Goal: Information Seeking & Learning: Learn about a topic

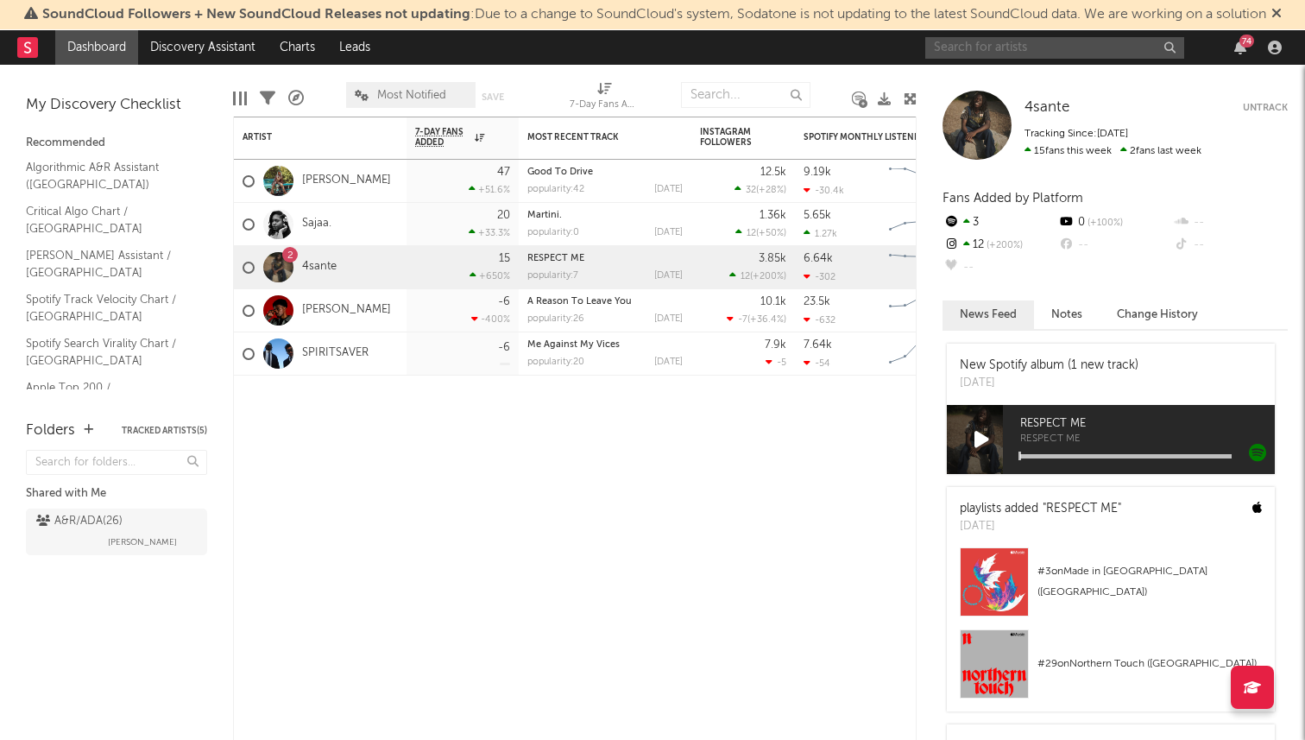
click at [1005, 45] on input "text" at bounding box center [1054, 48] width 259 height 22
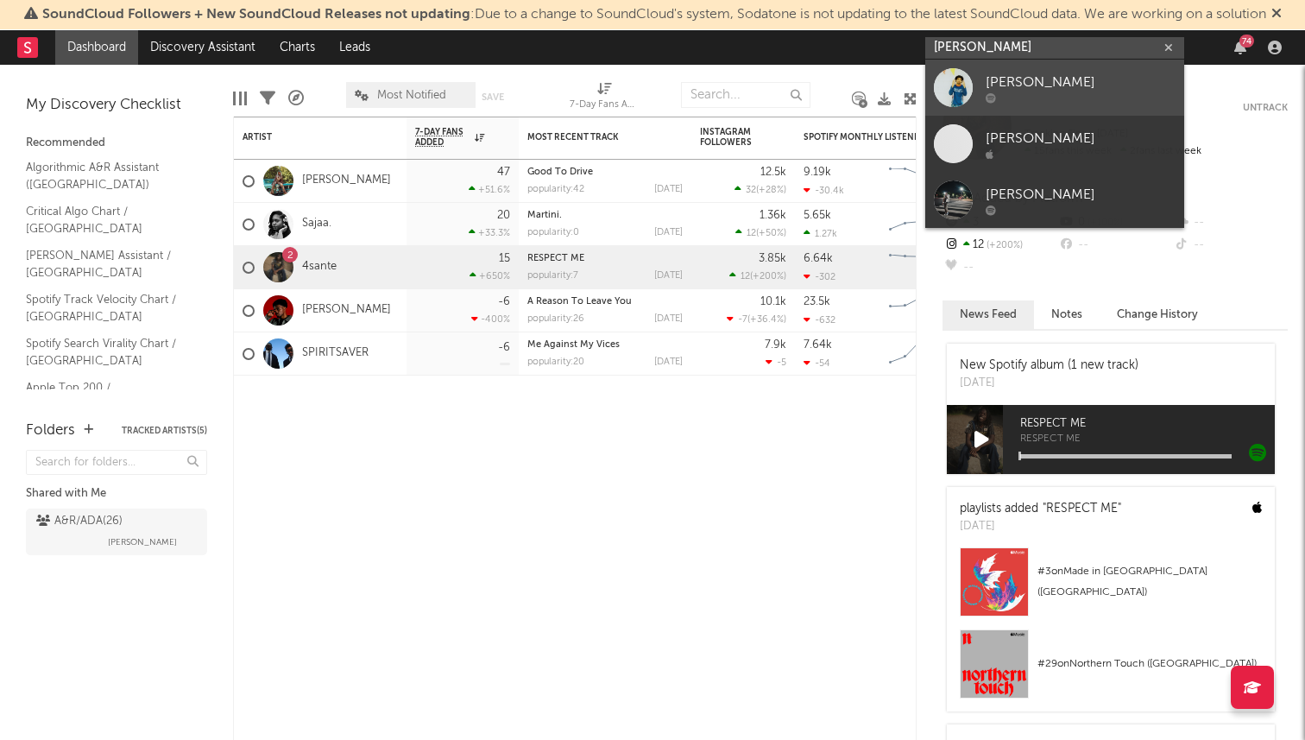
type input "kai banks"
click at [1006, 85] on div "Kai Banks" at bounding box center [1081, 82] width 190 height 21
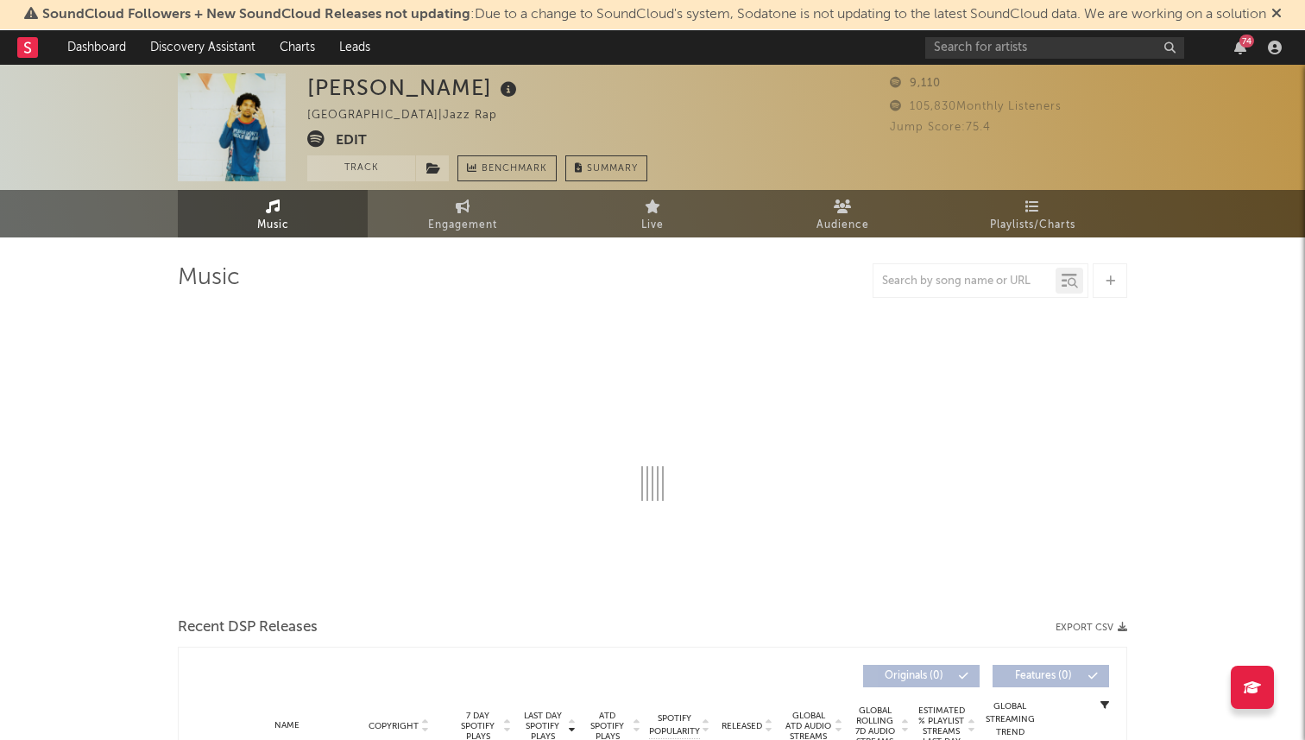
select select "6m"
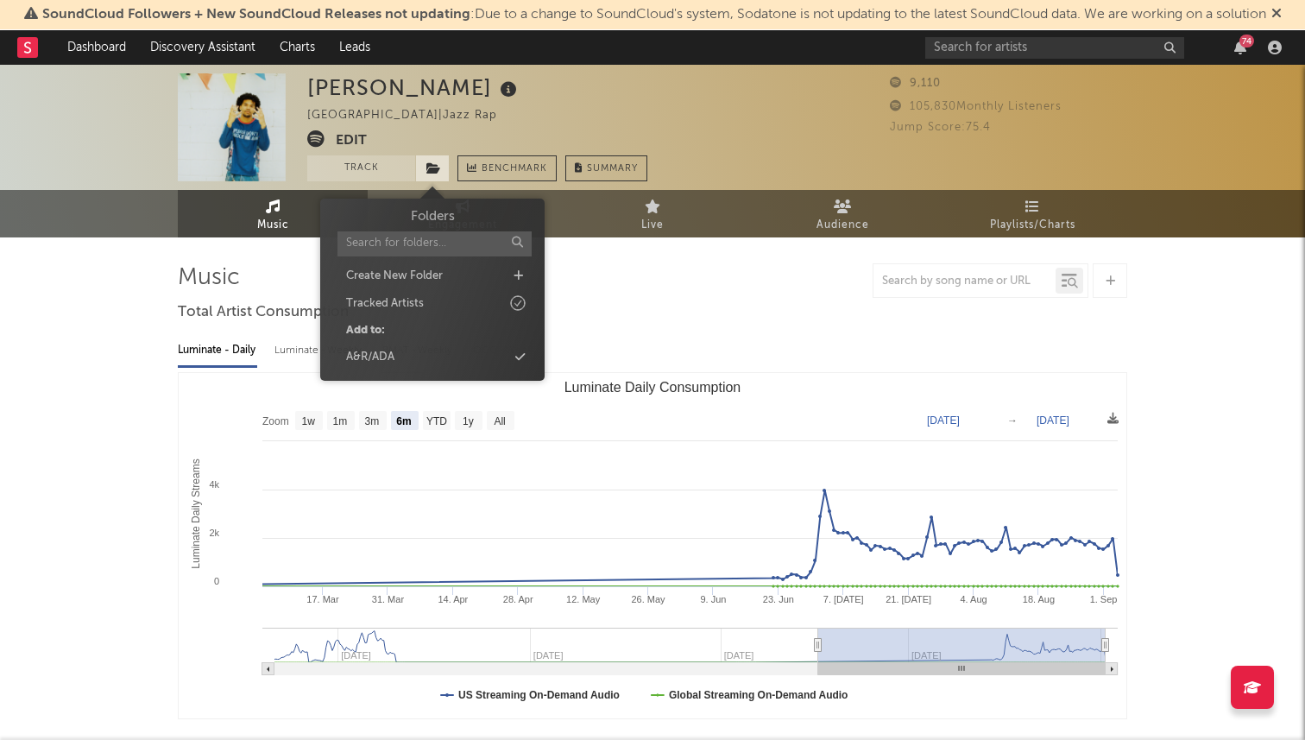
click at [432, 168] on icon at bounding box center [433, 168] width 15 height 12
click at [423, 356] on div "A&R/ADA" at bounding box center [432, 357] width 199 height 22
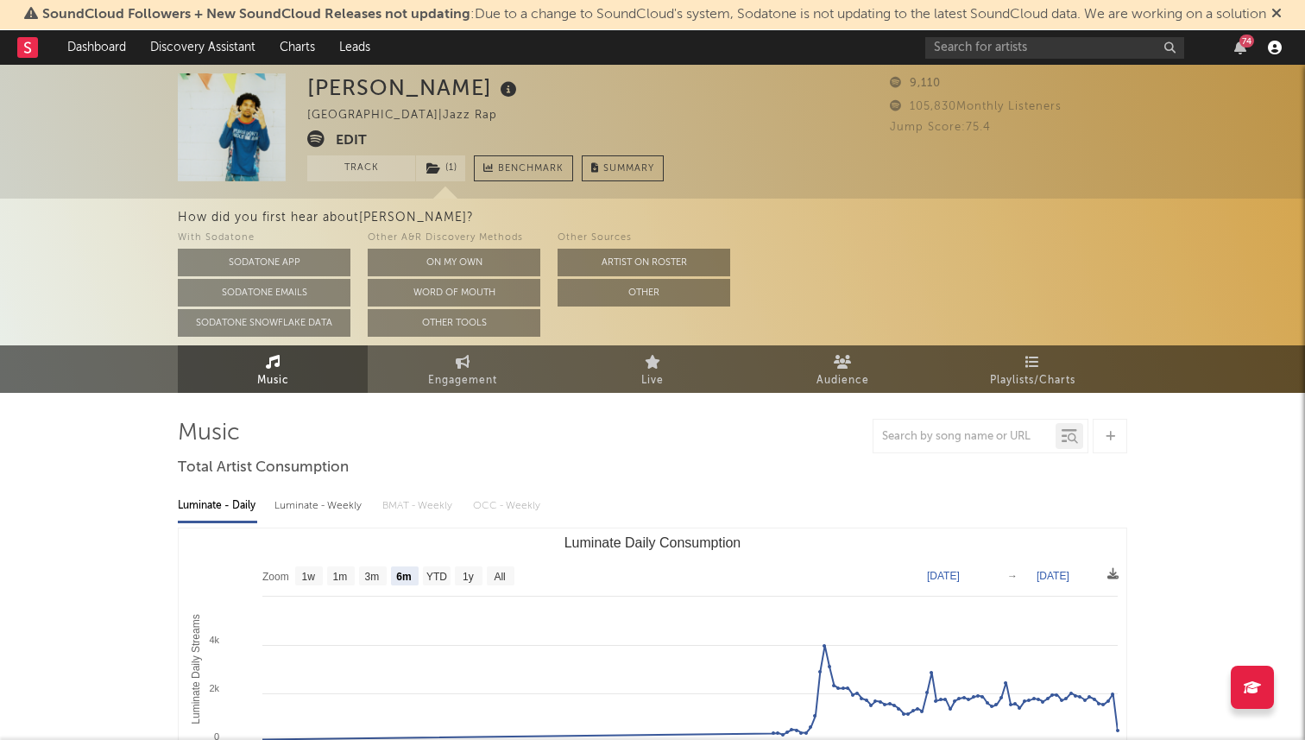
click at [1280, 43] on icon "button" at bounding box center [1275, 48] width 14 height 14
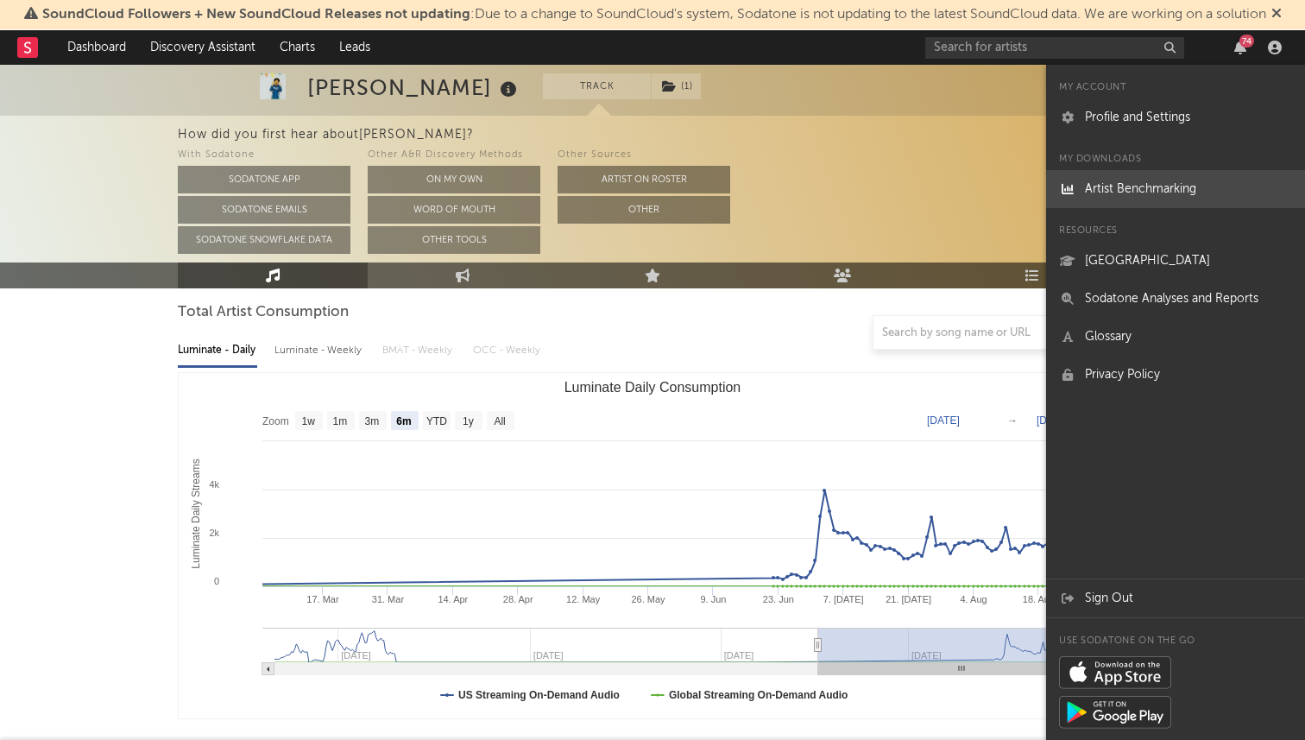
scroll to position [159, 0]
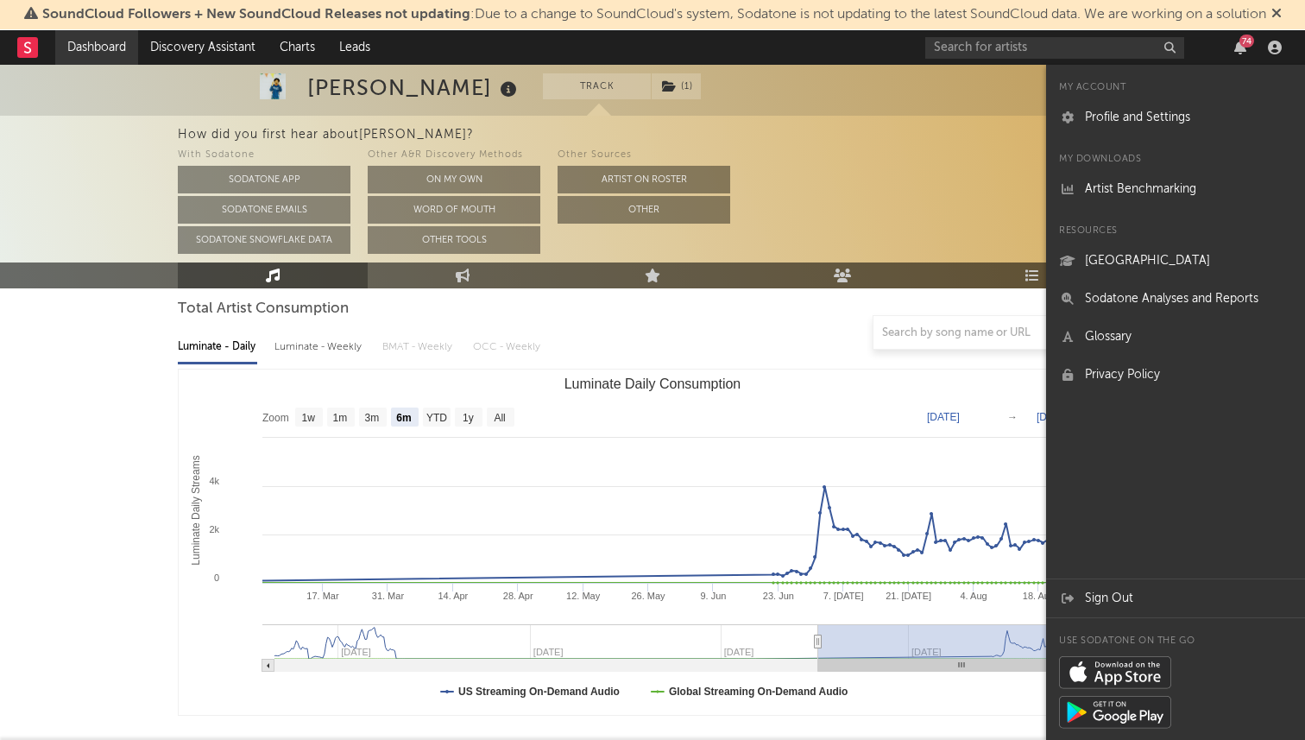
click at [100, 48] on link "Dashboard" at bounding box center [96, 47] width 83 height 35
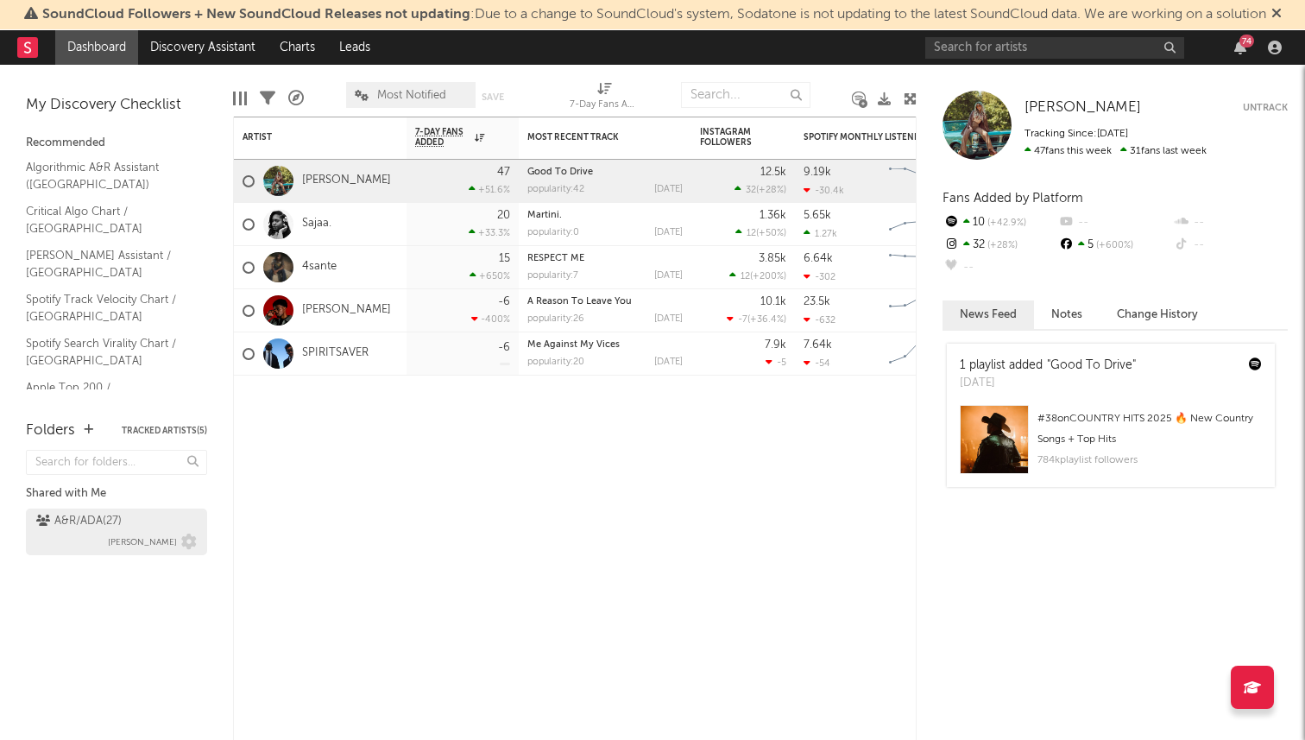
click at [91, 523] on div "A&R/ADA ( 27 )" at bounding box center [78, 521] width 85 height 21
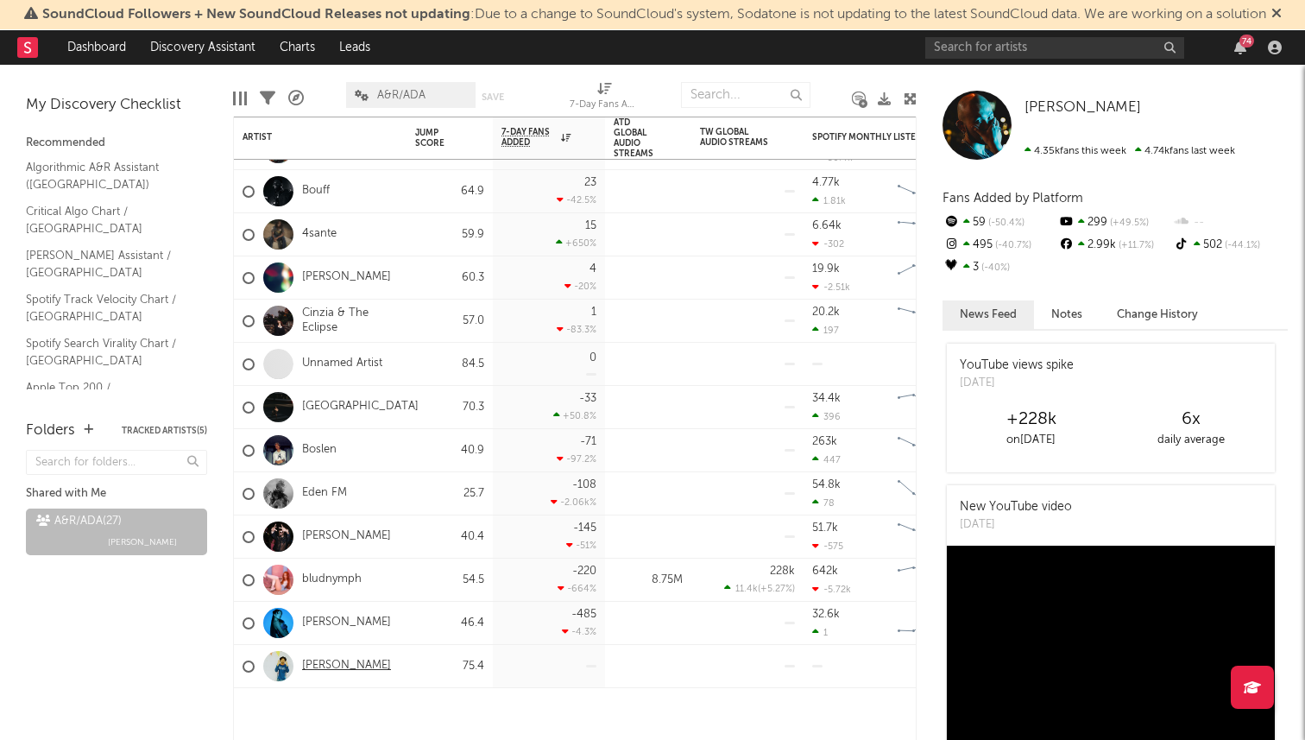
click at [337, 666] on link "Kai Banks" at bounding box center [346, 666] width 89 height 15
click at [403, 671] on div "Kai Banks" at bounding box center [320, 666] width 173 height 43
